Goal: Task Accomplishment & Management: Use online tool/utility

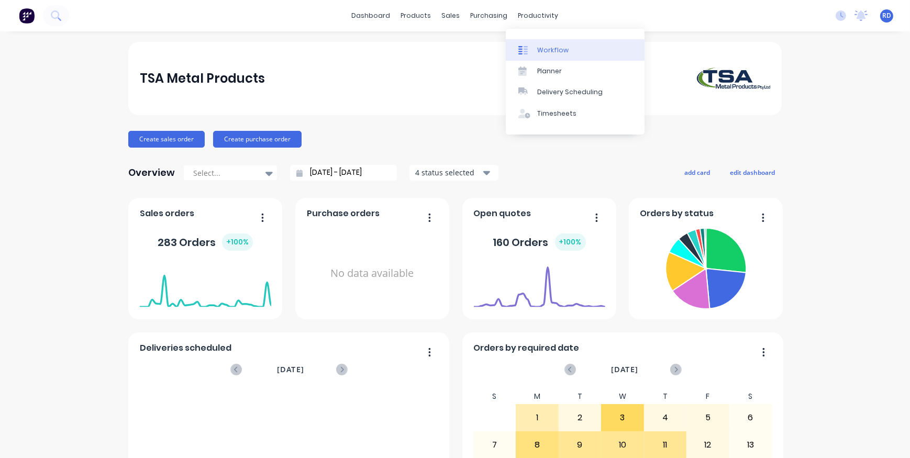
click at [548, 48] on div "Workflow" at bounding box center [552, 50] width 31 height 9
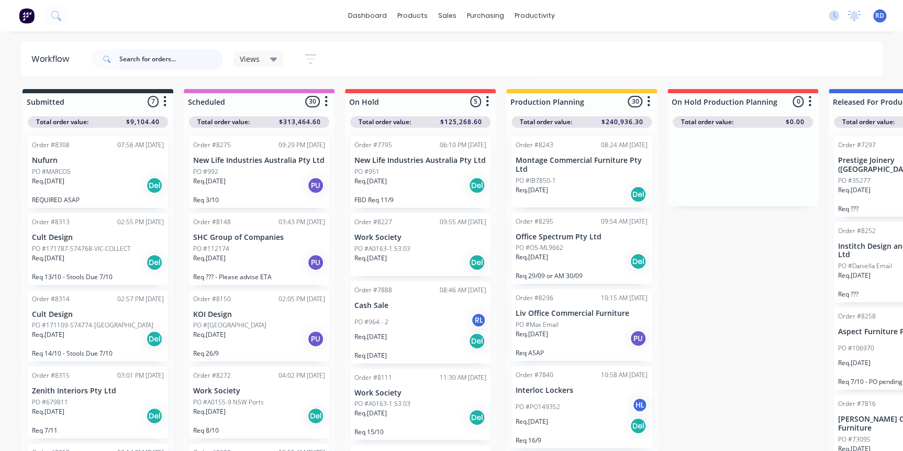
click at [175, 53] on input "text" at bounding box center [171, 59] width 104 height 21
paste input "99153"
type input "99153"
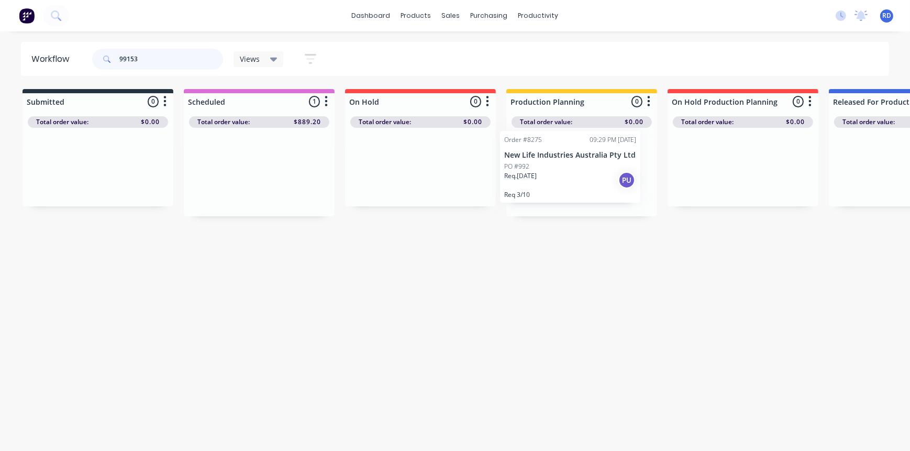
drag, startPoint x: 255, startPoint y: 159, endPoint x: 569, endPoint y: 154, distance: 313.6
click at [565, 171] on div "PO #992" at bounding box center [582, 171] width 132 height 9
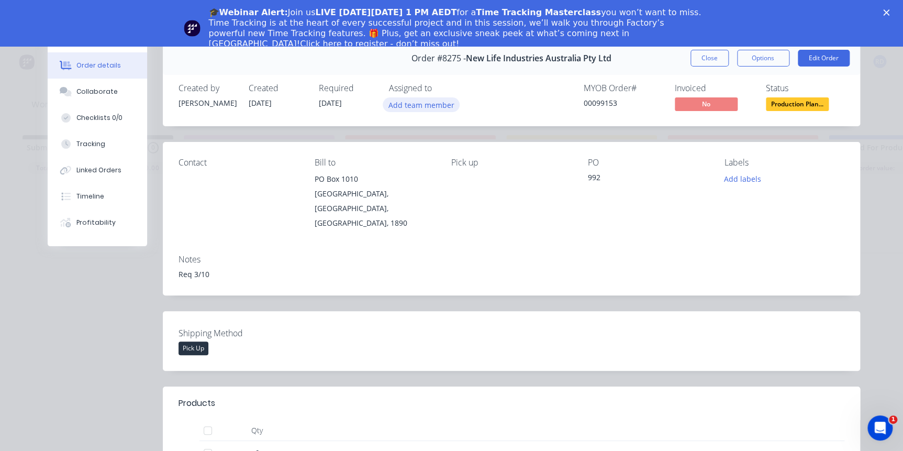
click at [407, 104] on button "Add team member" at bounding box center [421, 104] width 77 height 14
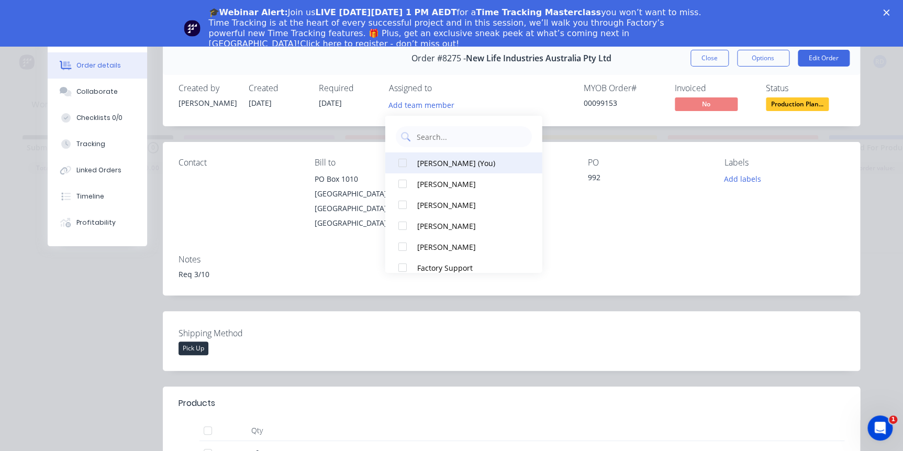
click at [433, 163] on div "[PERSON_NAME] (You)" at bounding box center [469, 162] width 105 height 11
click at [611, 229] on div "Contact [PERSON_NAME] to [STREET_ADDRESS], 1890 Pick up PO 992 Labels Add labels" at bounding box center [511, 194] width 697 height 104
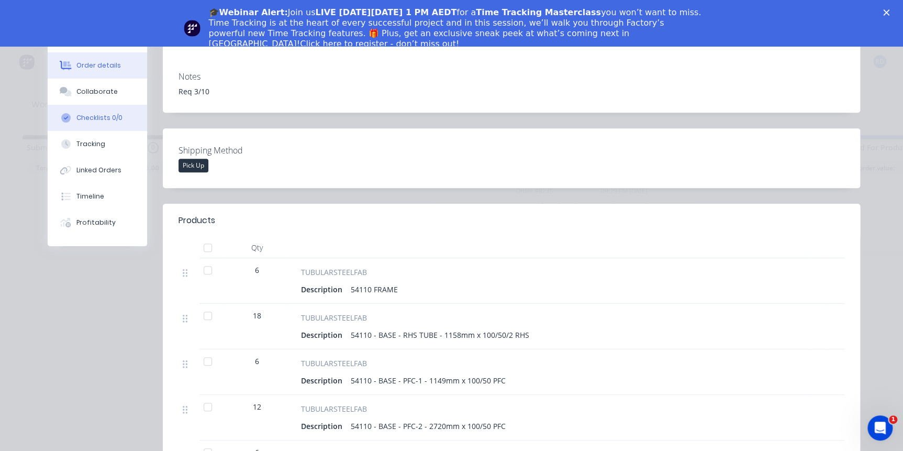
scroll to position [95, 0]
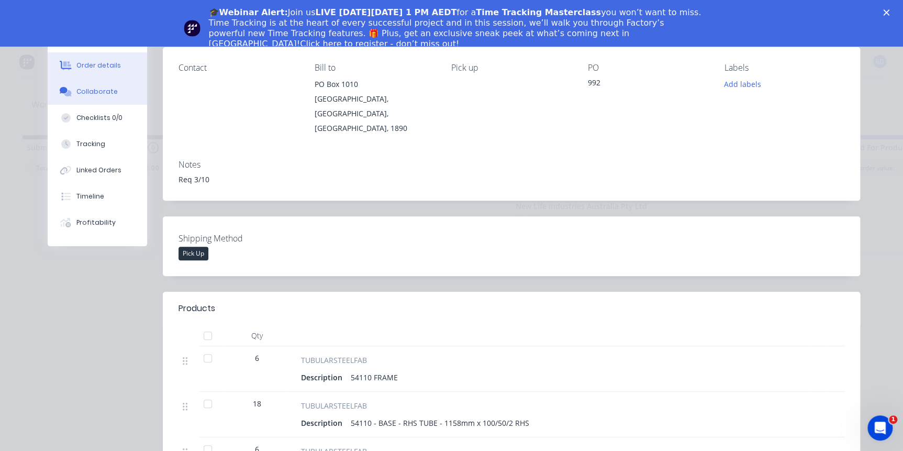
click at [96, 93] on div "Collaborate" at bounding box center [96, 91] width 41 height 9
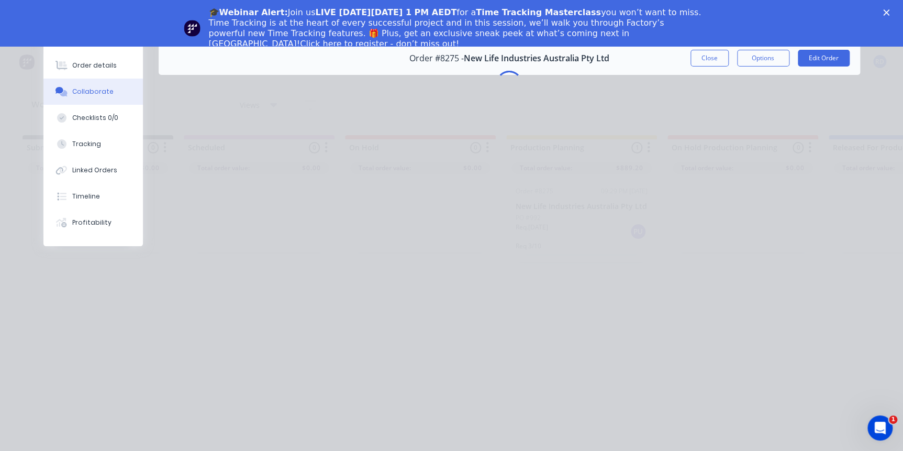
scroll to position [0, 0]
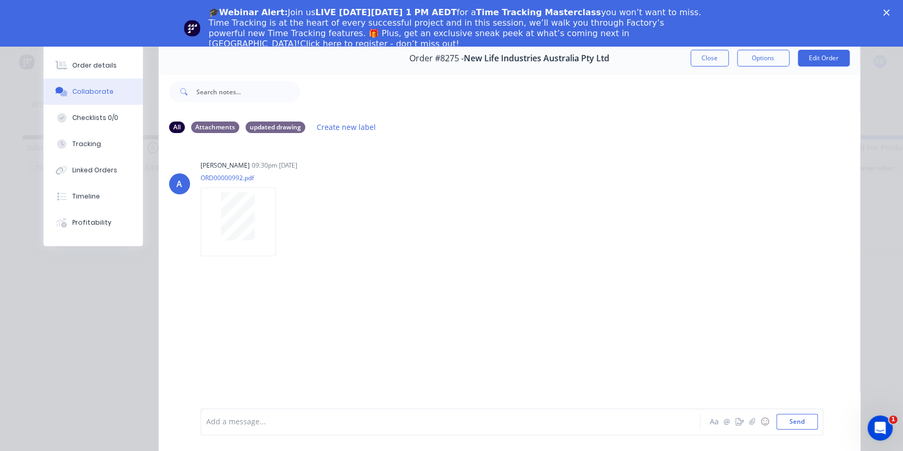
click at [701, 57] on button "Close" at bounding box center [709, 58] width 38 height 17
